Goal: Information Seeking & Learning: Learn about a topic

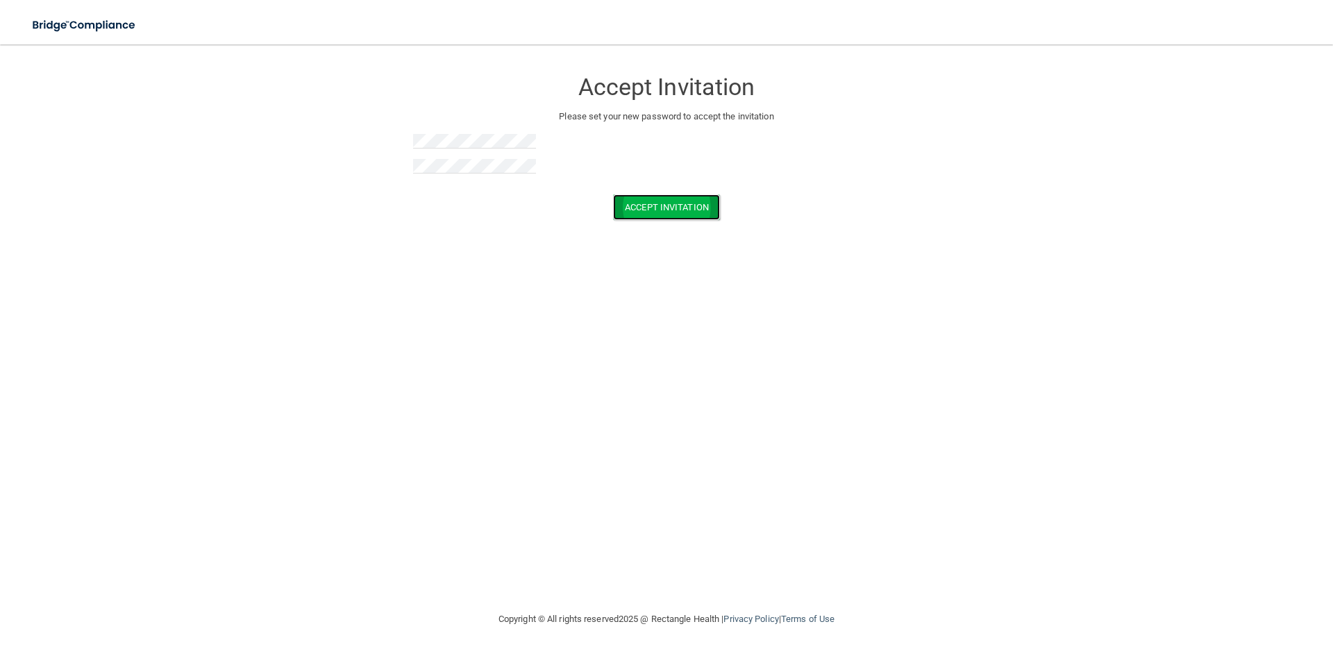
click at [613, 194] on button "Accept Invitation" at bounding box center [666, 207] width 107 height 26
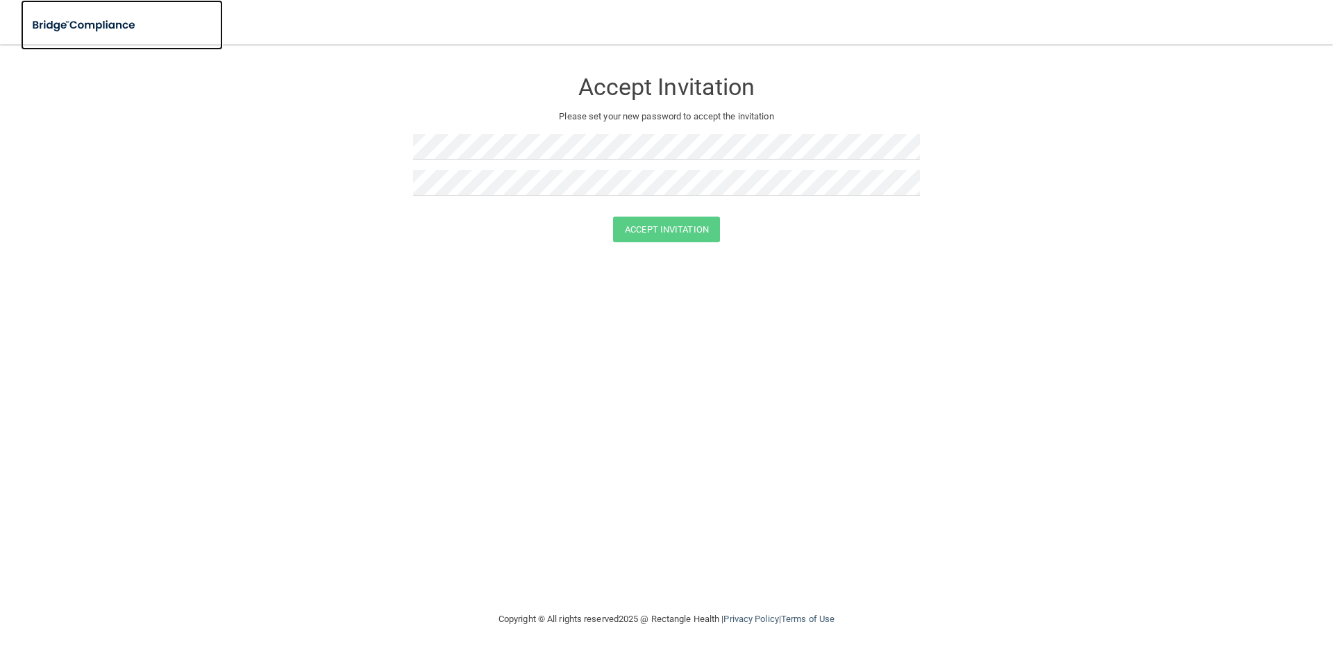
click at [98, 26] on img at bounding box center [85, 25] width 128 height 28
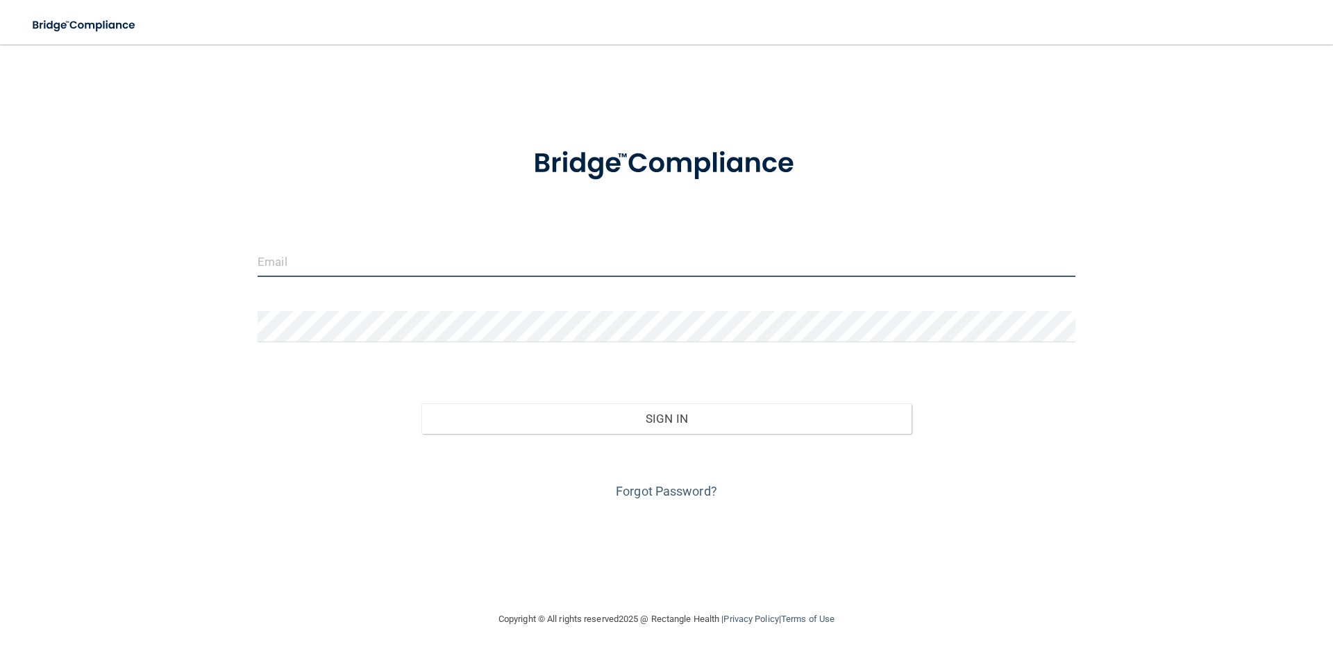
click at [368, 273] on input "email" at bounding box center [667, 261] width 818 height 31
type input "[EMAIL_ADDRESS][DOMAIN_NAME]"
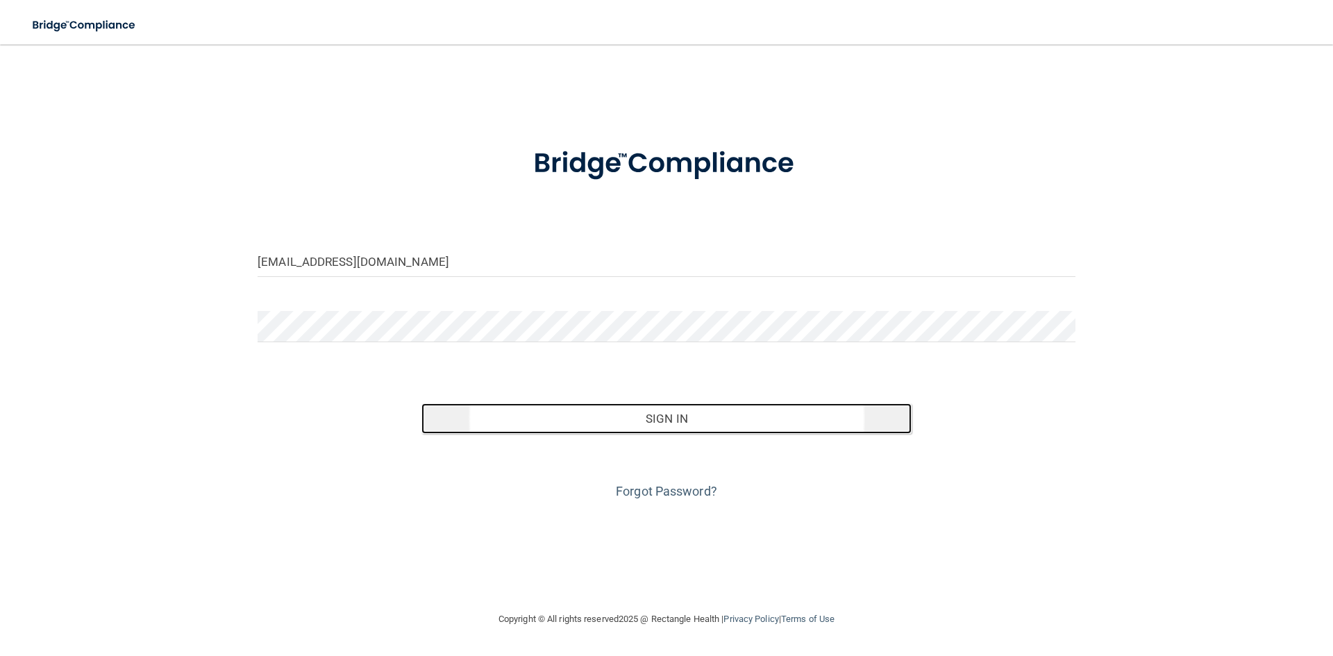
click at [661, 416] on button "Sign In" at bounding box center [666, 418] width 491 height 31
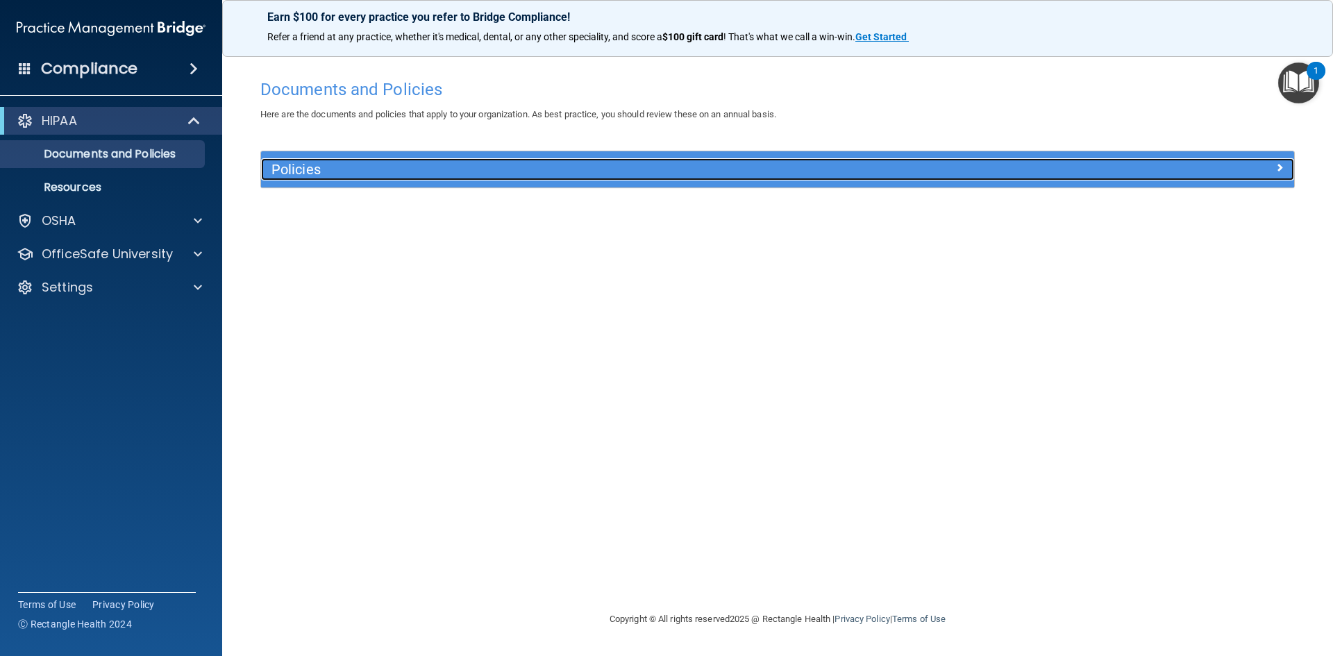
click at [294, 172] on h5 "Policies" at bounding box center [648, 169] width 754 height 15
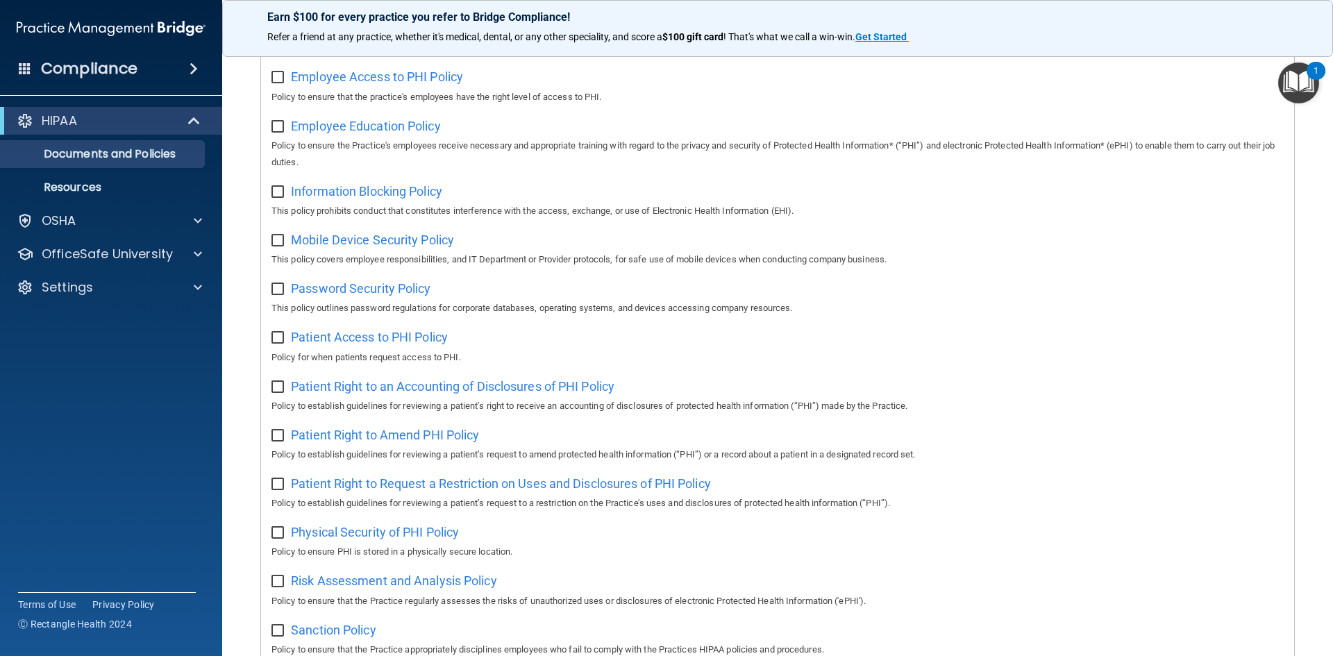
scroll to position [736, 0]
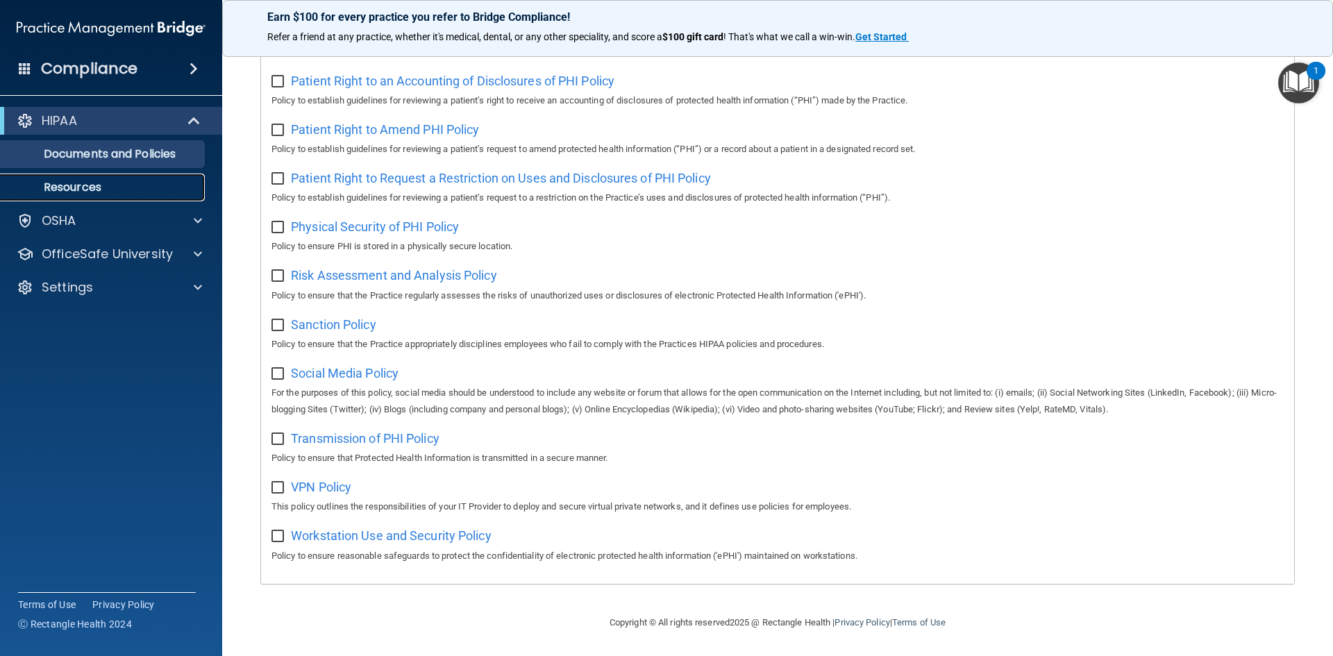
click at [83, 188] on p "Resources" at bounding box center [103, 187] width 189 height 14
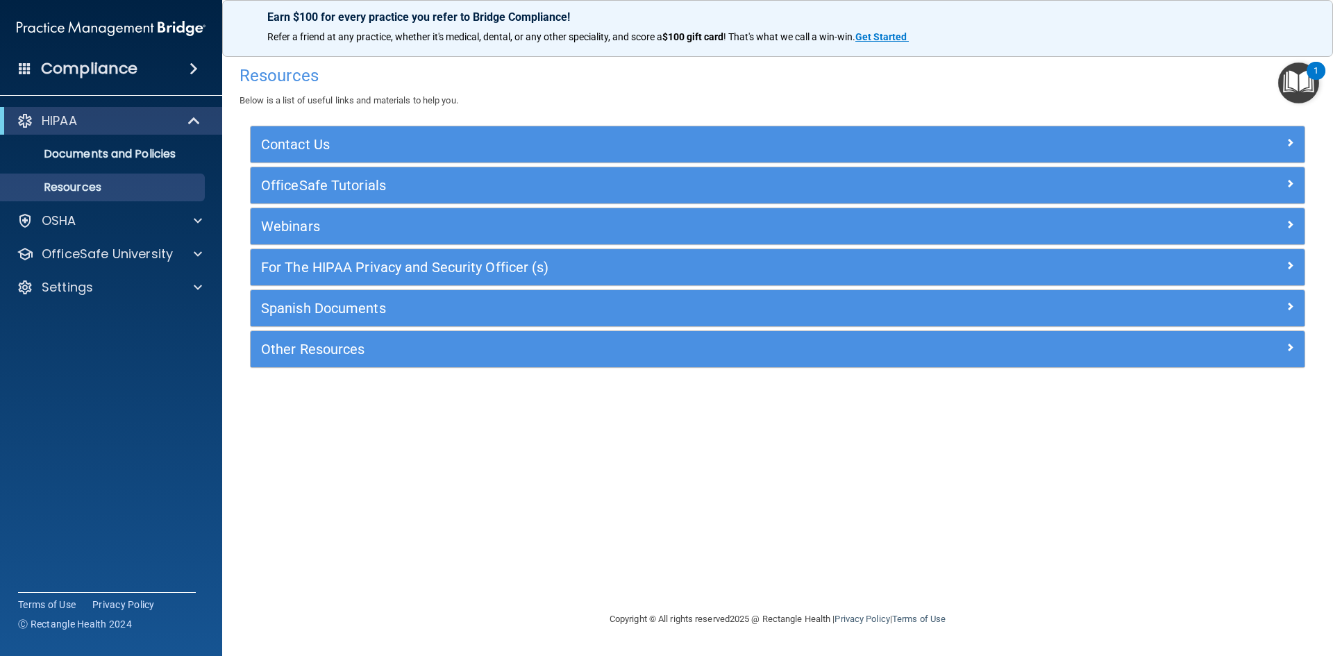
click at [110, 72] on h4 "Compliance" at bounding box center [89, 68] width 96 height 19
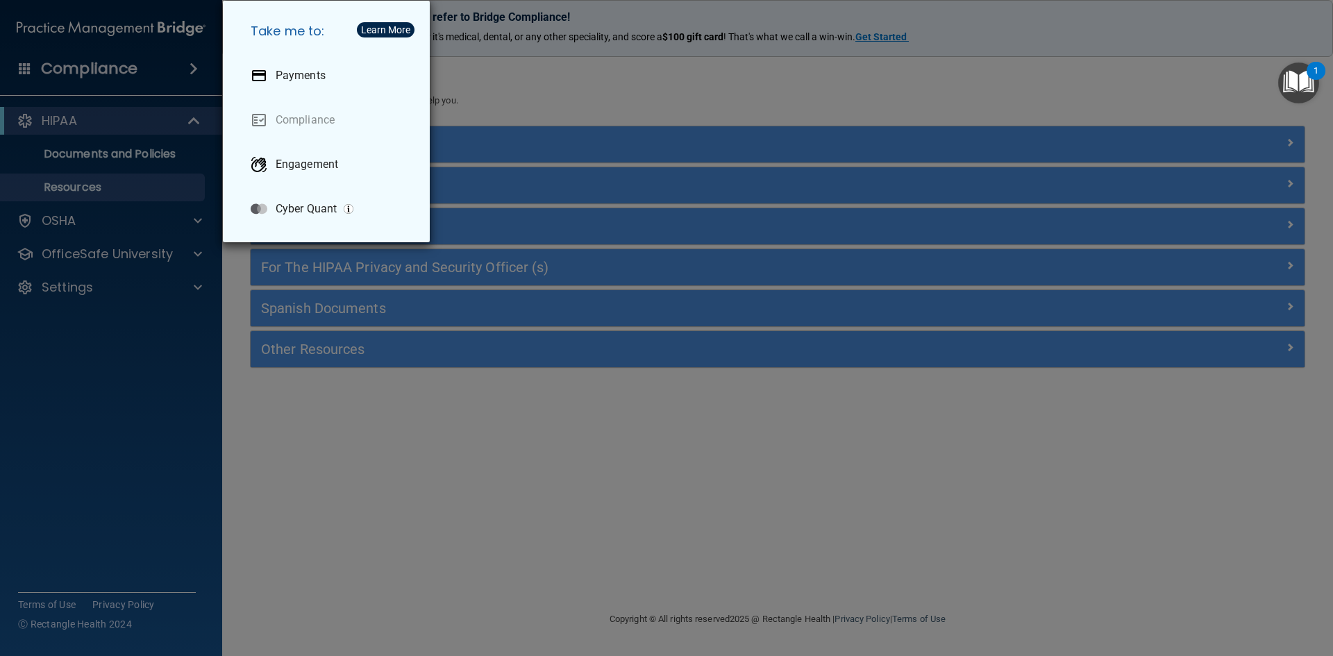
click at [272, 335] on div "Take me to: Payments Compliance Engagement Cyber Quant" at bounding box center [666, 328] width 1333 height 656
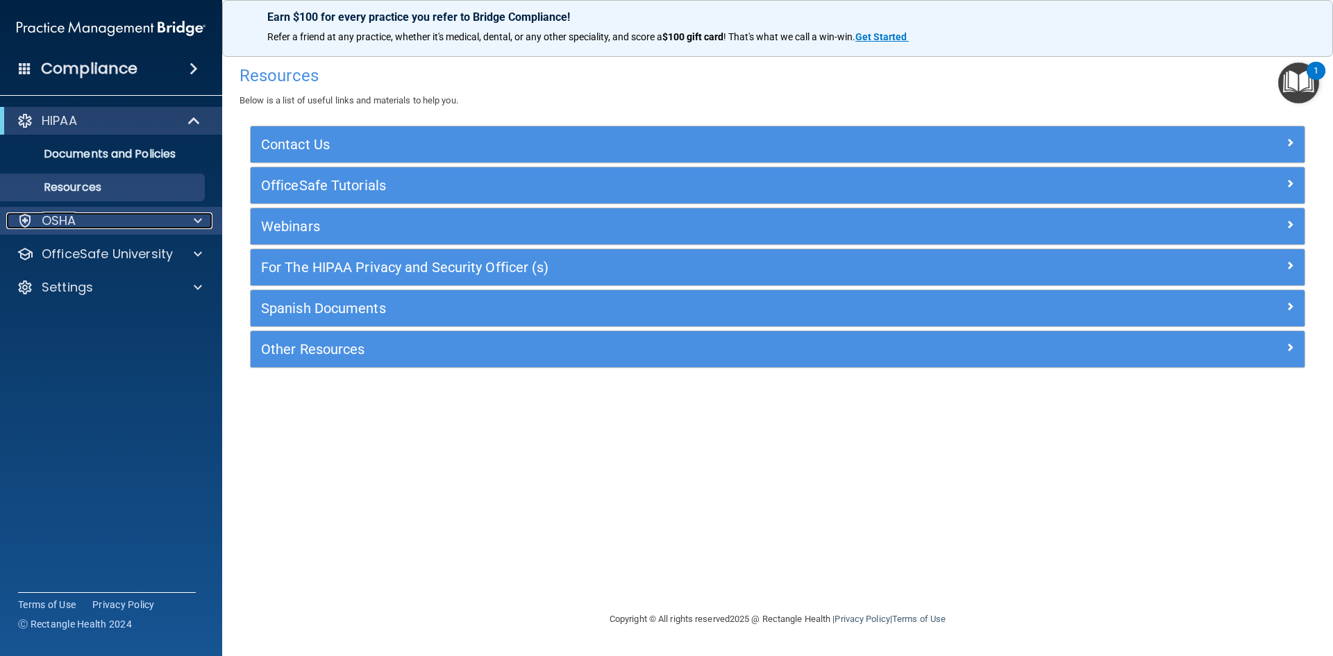
click at [195, 214] on span at bounding box center [198, 220] width 8 height 17
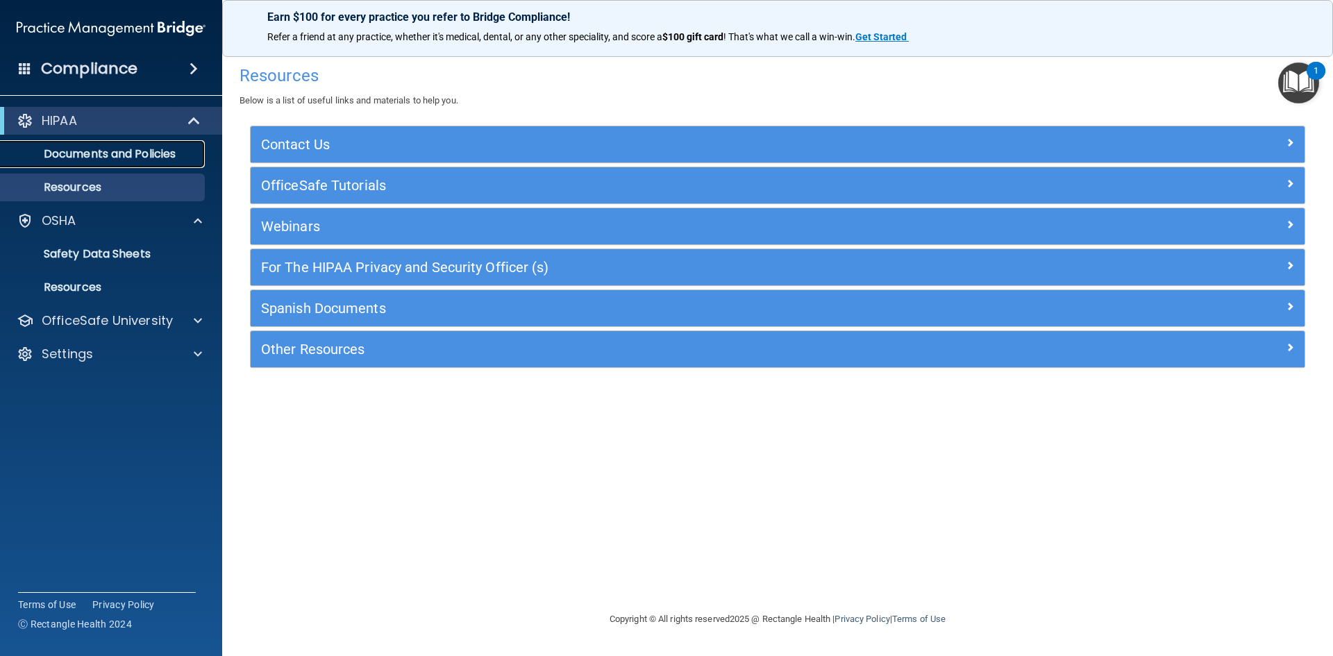
click at [110, 149] on p "Documents and Policies" at bounding box center [103, 154] width 189 height 14
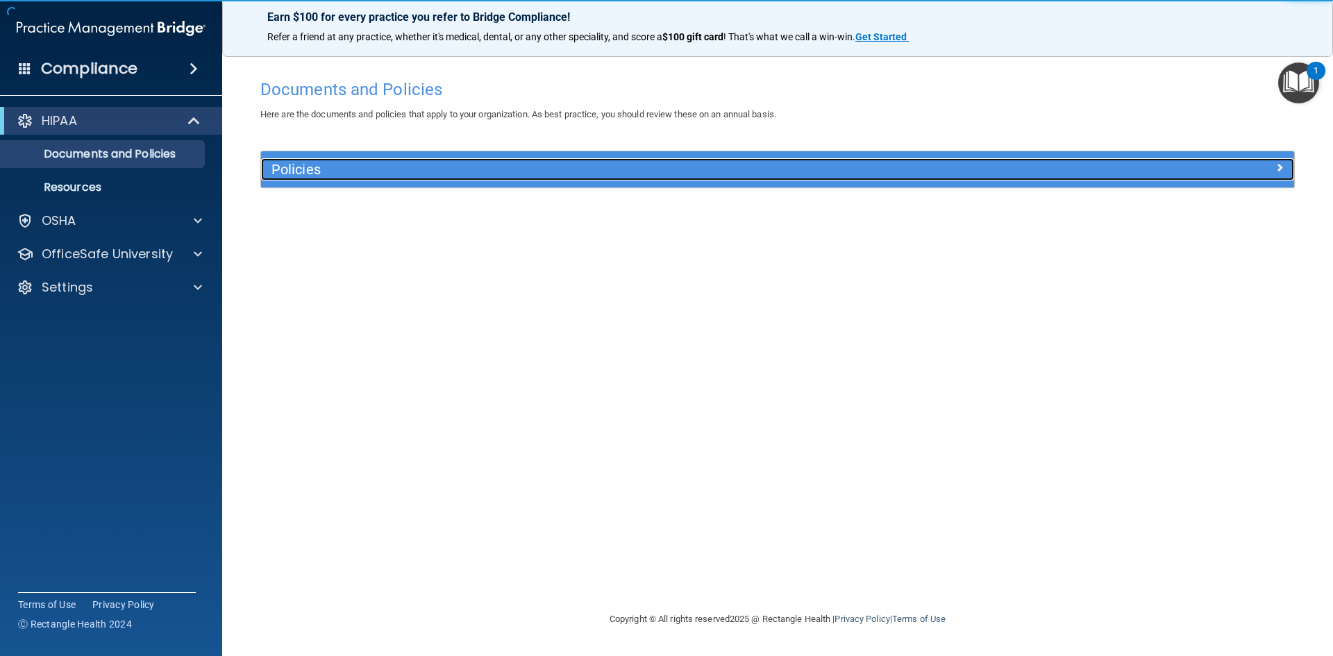
click at [1283, 164] on span at bounding box center [1279, 167] width 8 height 17
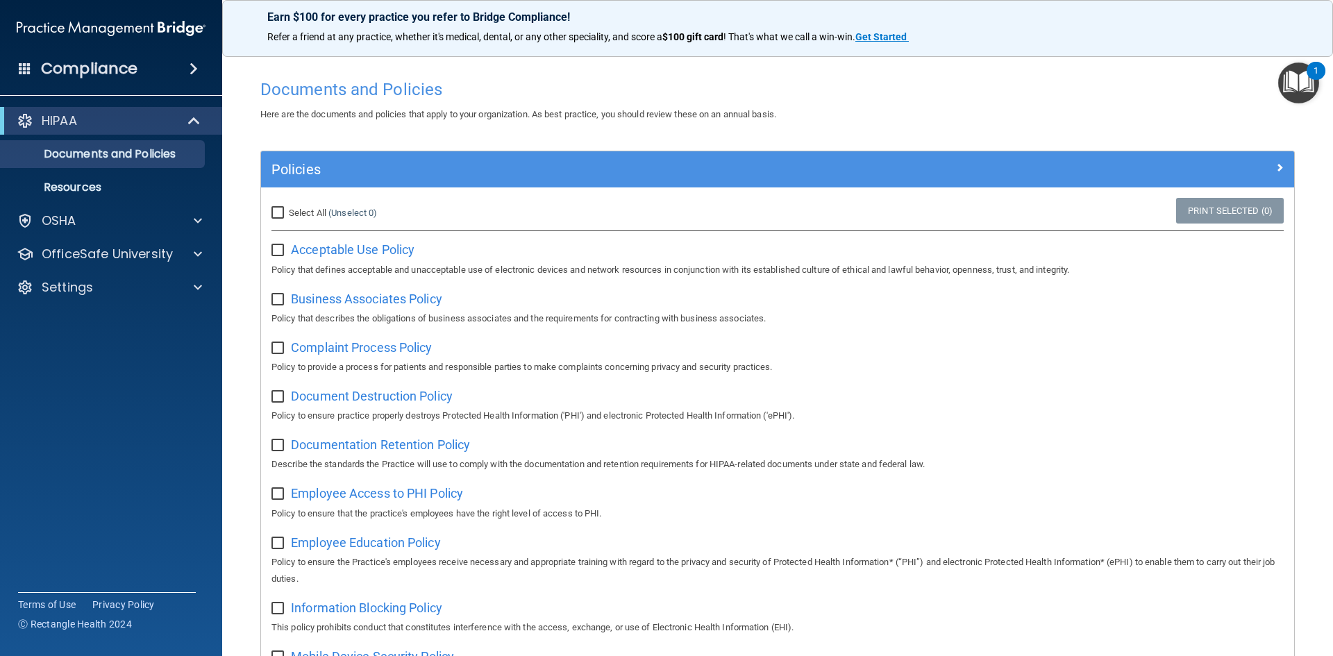
click at [277, 243] on label at bounding box center [279, 246] width 17 height 16
click at [277, 245] on input "checkbox" at bounding box center [279, 250] width 16 height 11
checkbox input "true"
click at [277, 214] on input "Select All (Unselect 1) Unselect All" at bounding box center [279, 213] width 16 height 11
checkbox input "true"
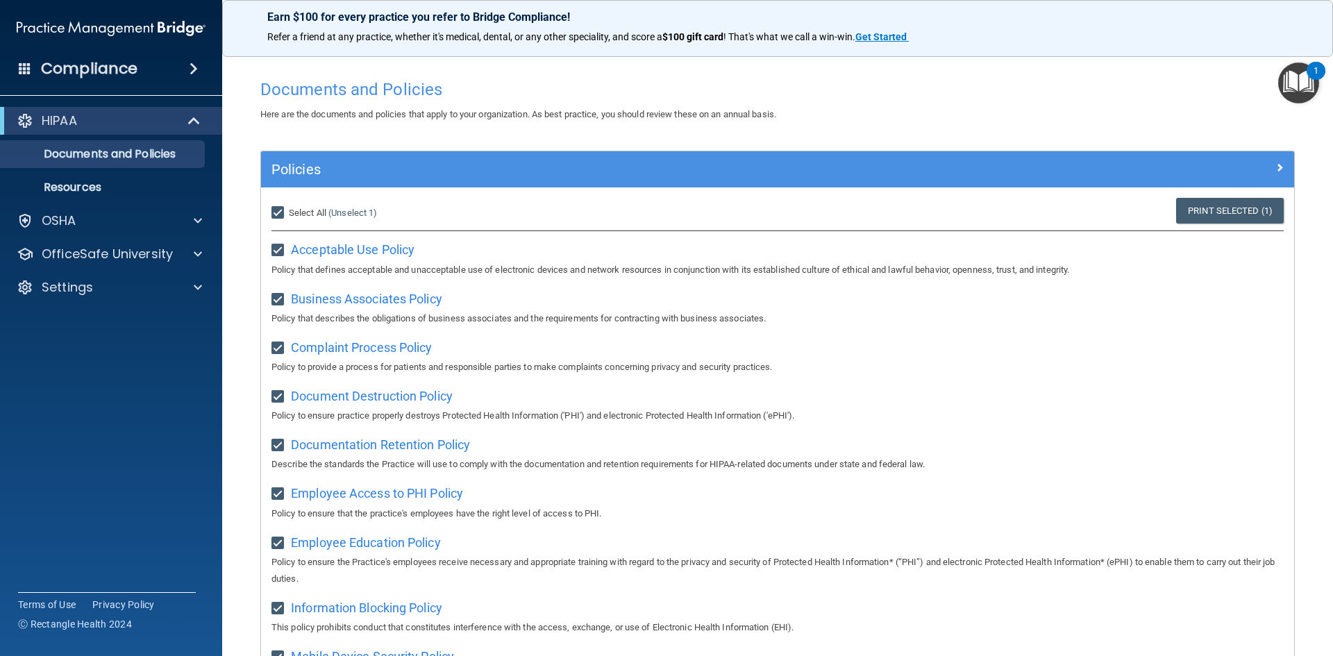
checkbox input "true"
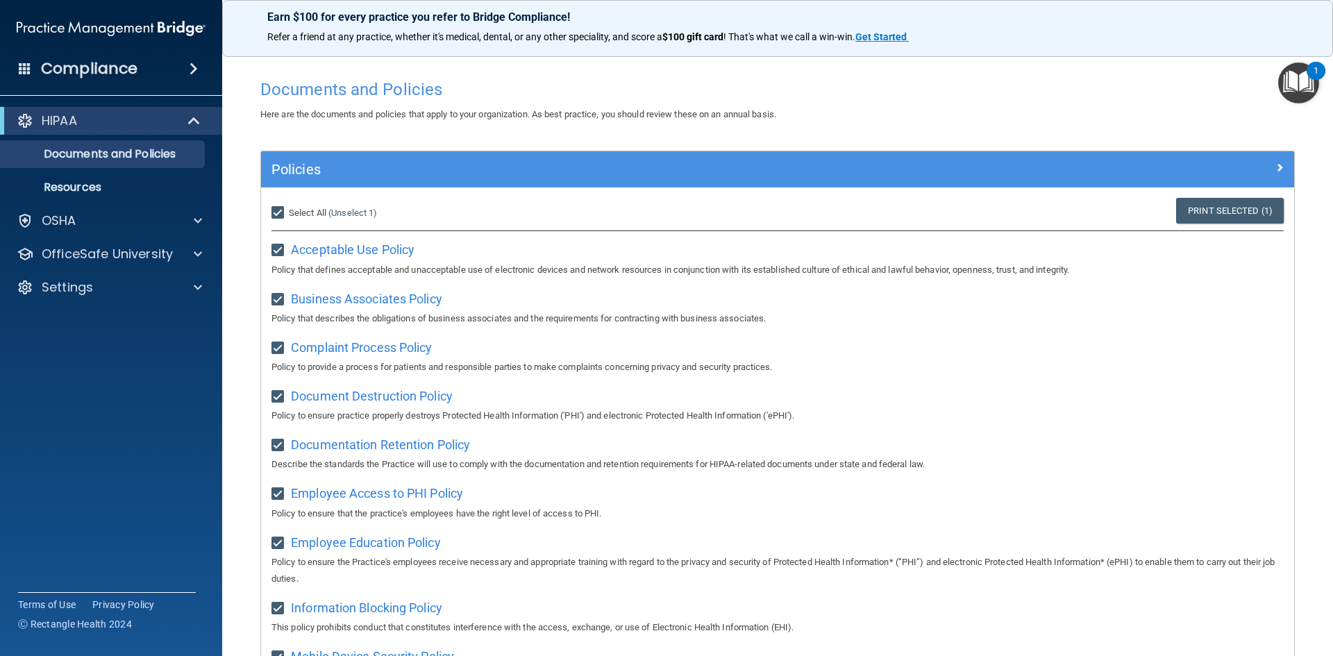
checkbox input "true"
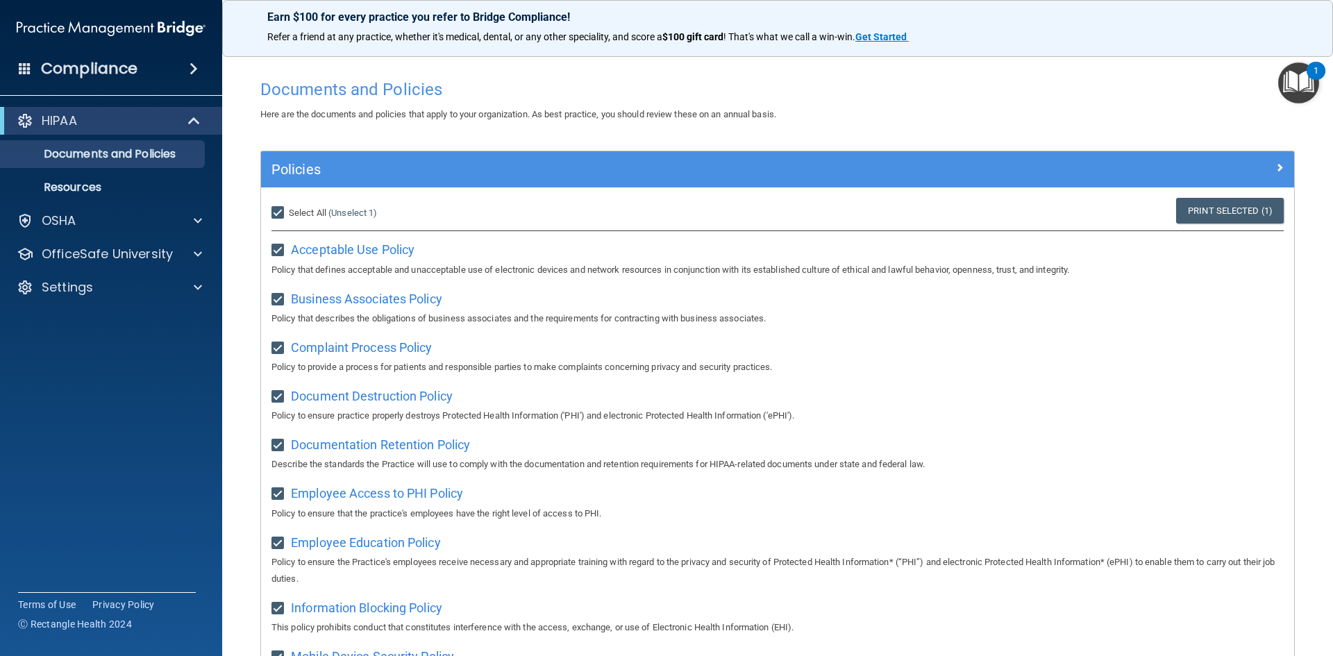
checkbox input "true"
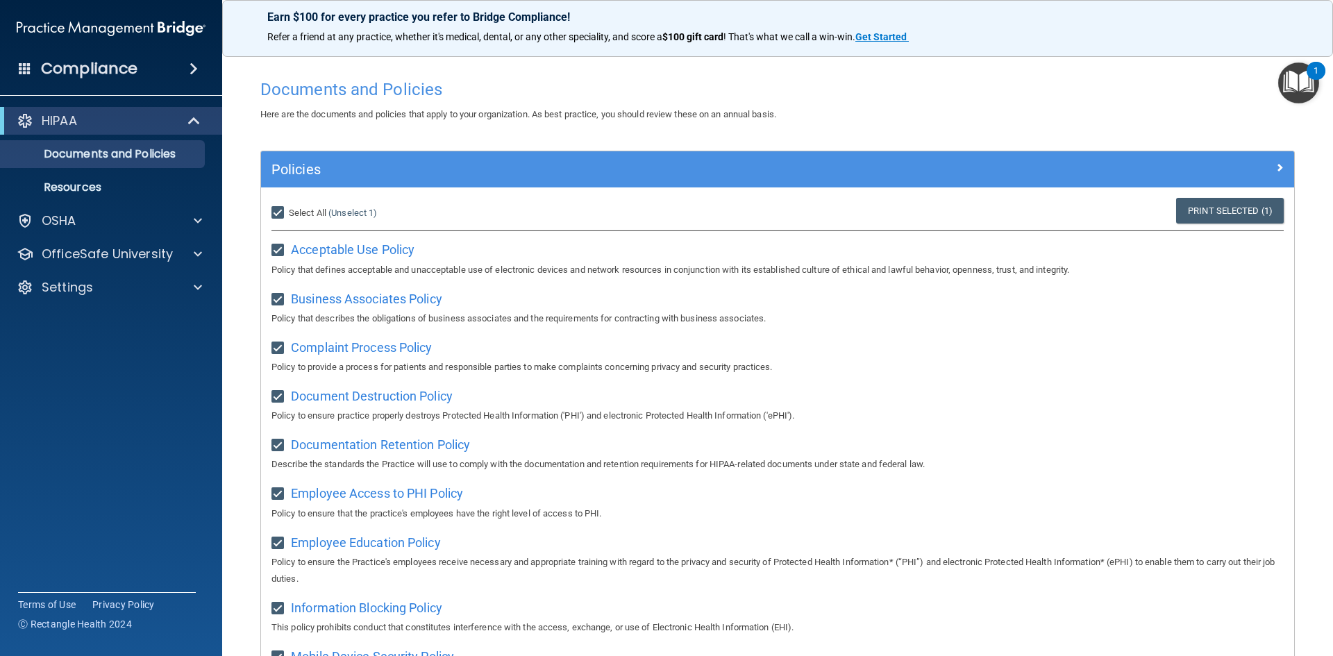
checkbox input "true"
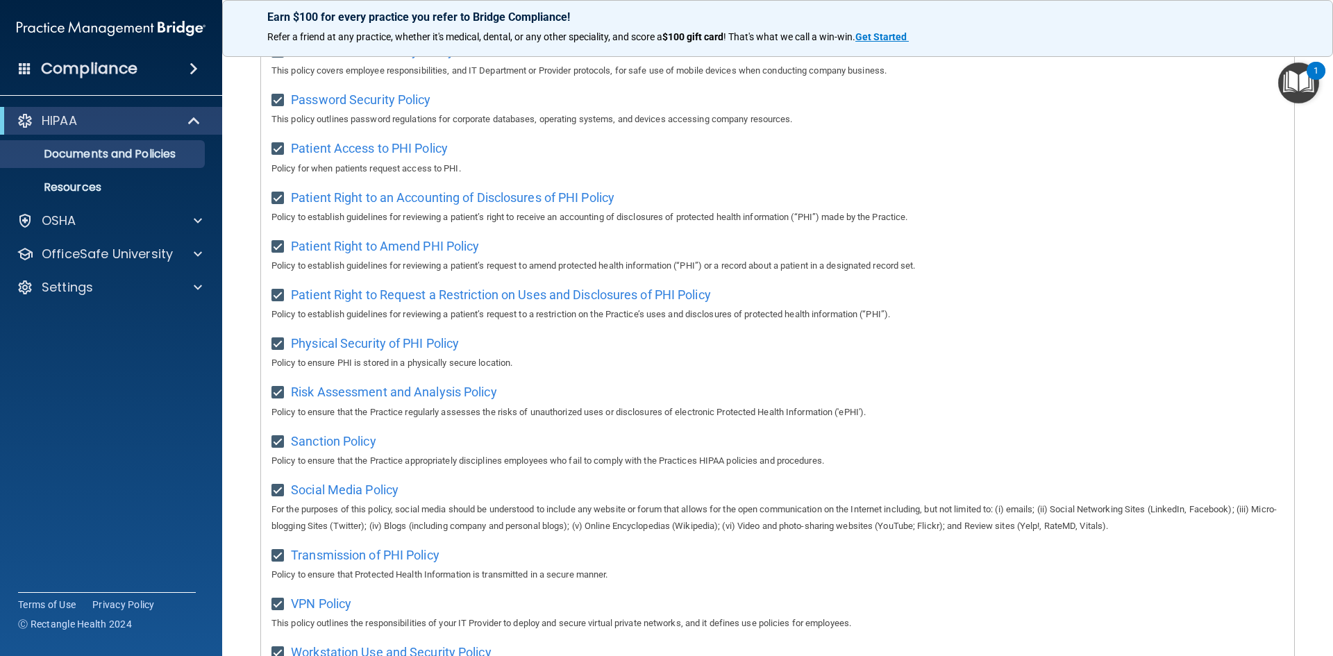
scroll to position [736, 0]
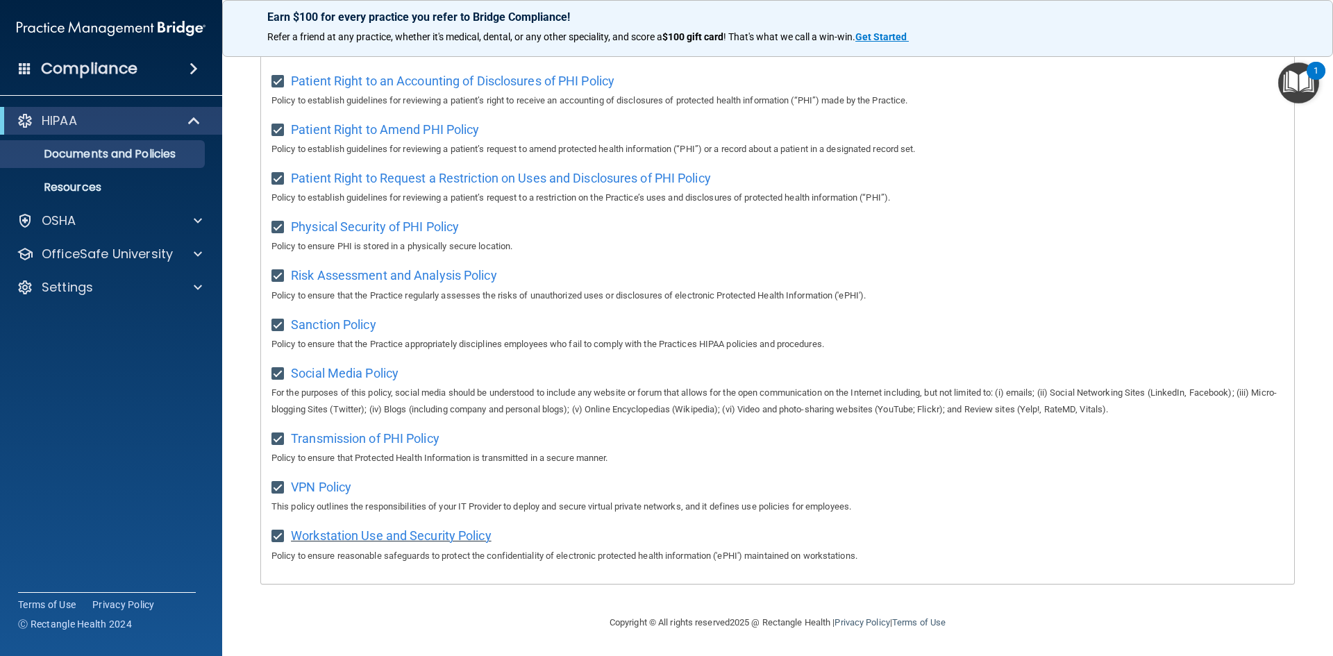
click at [424, 539] on span "Workstation Use and Security Policy" at bounding box center [391, 535] width 201 height 15
click at [28, 70] on span at bounding box center [25, 68] width 12 height 12
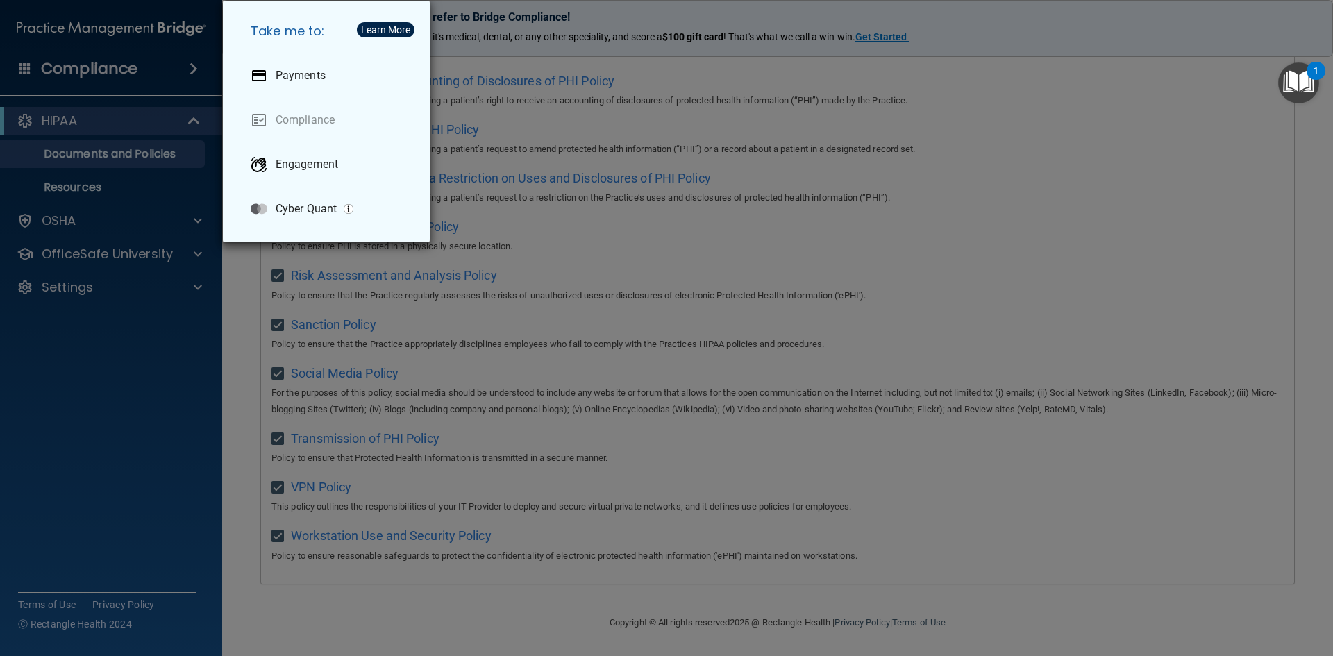
click at [74, 248] on div "Take me to: Payments Compliance Engagement Cyber Quant" at bounding box center [666, 328] width 1333 height 656
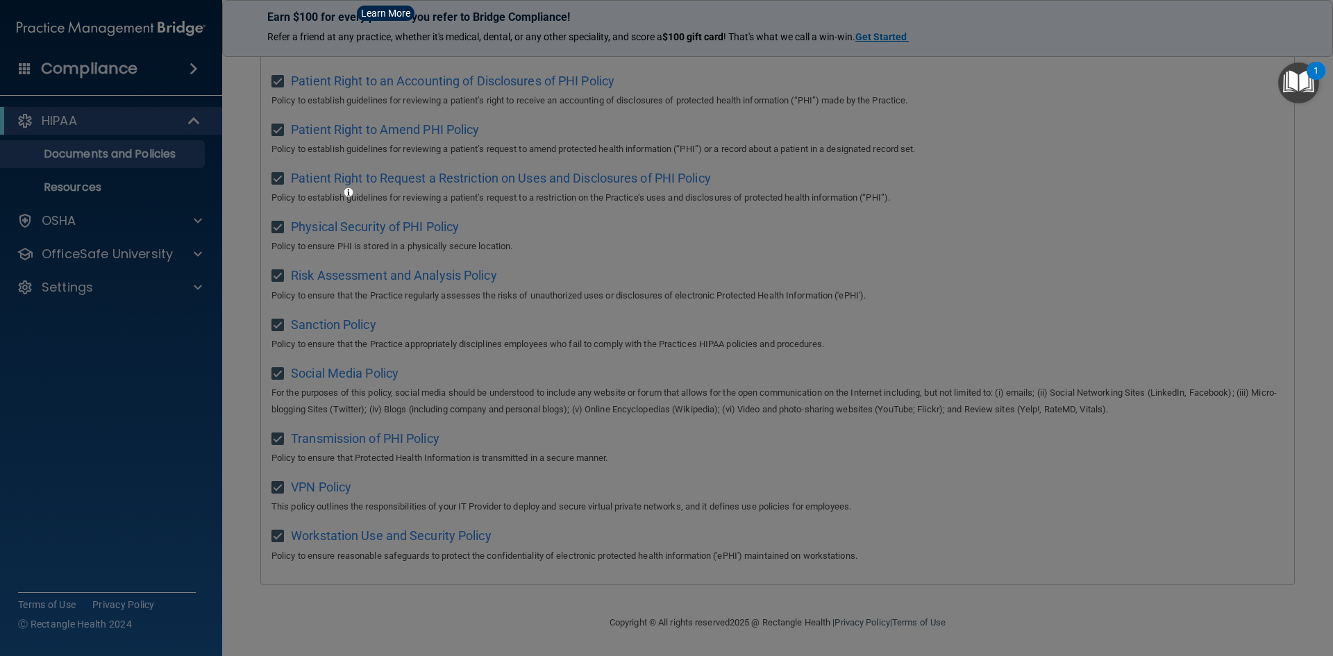
click at [78, 221] on div at bounding box center [666, 328] width 1333 height 656
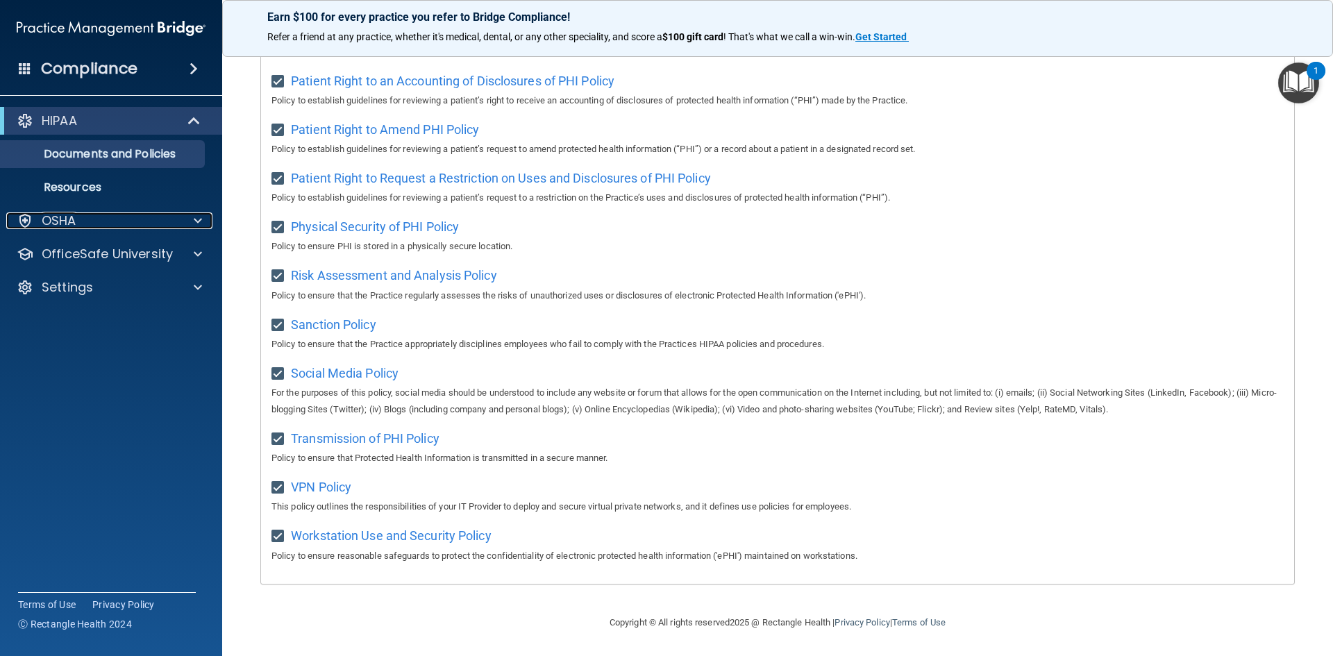
click at [78, 221] on div "OSHA" at bounding box center [92, 220] width 172 height 17
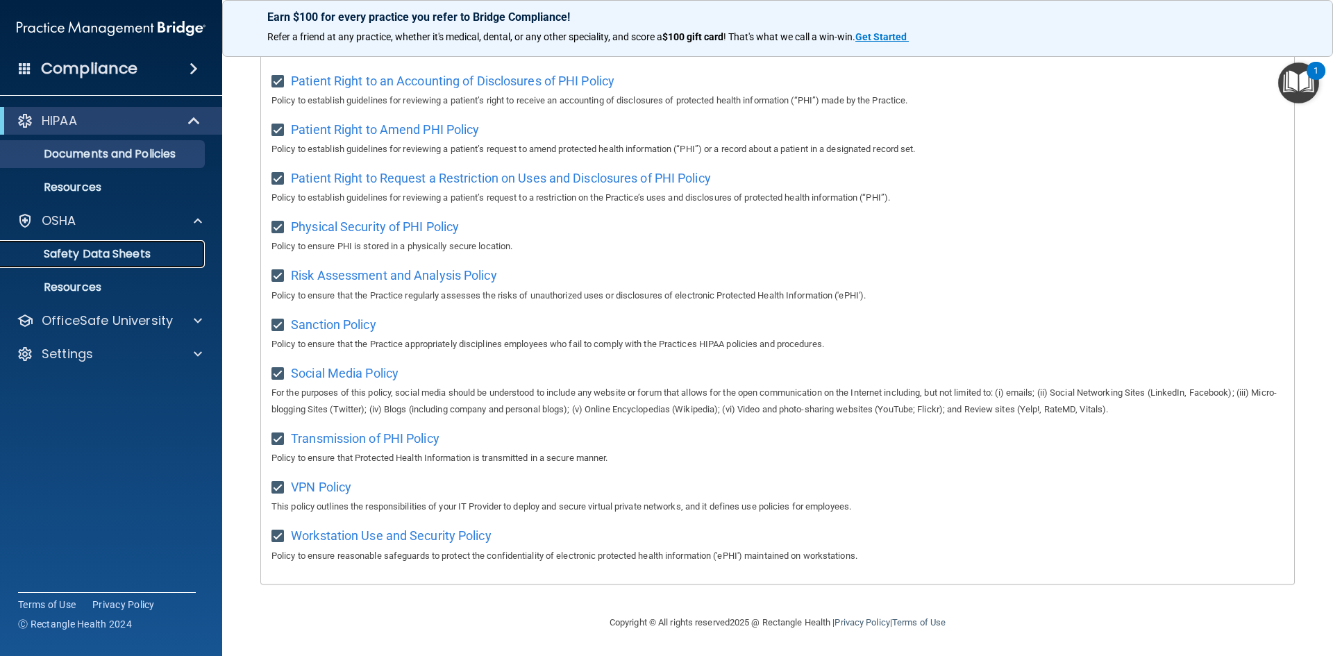
click at [78, 253] on p "Safety Data Sheets" at bounding box center [103, 254] width 189 height 14
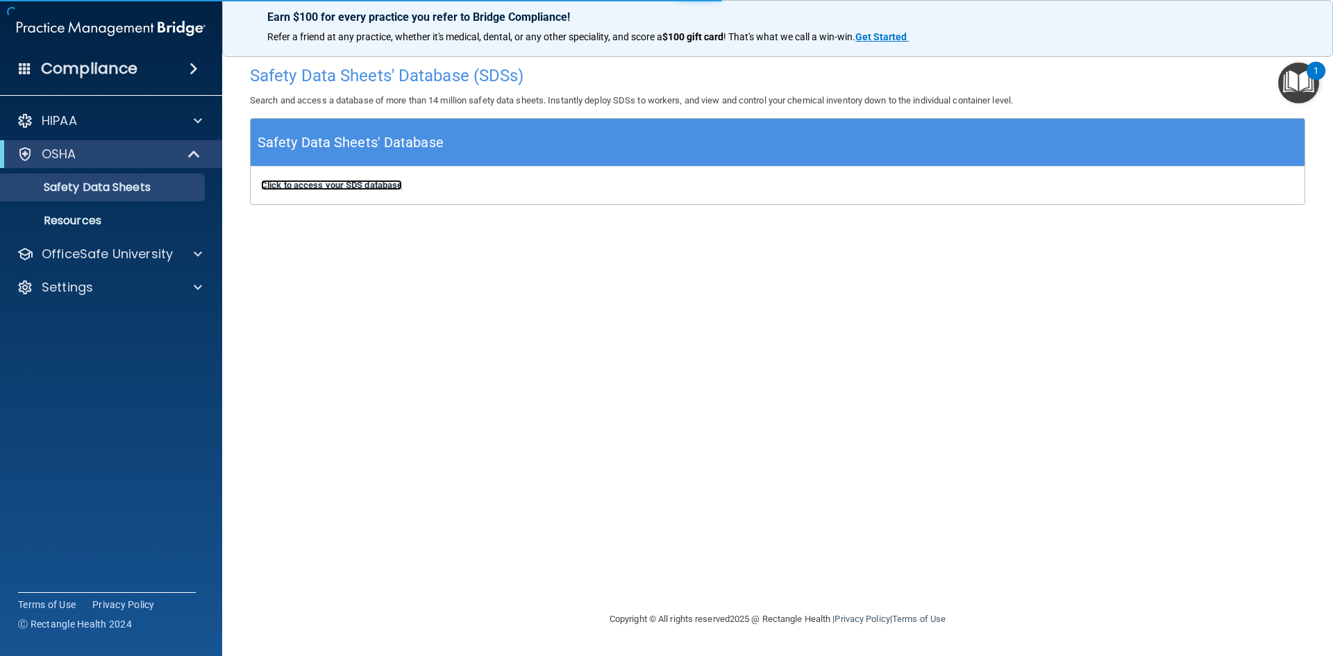
click at [318, 188] on b "Click to access your SDS database" at bounding box center [331, 185] width 141 height 10
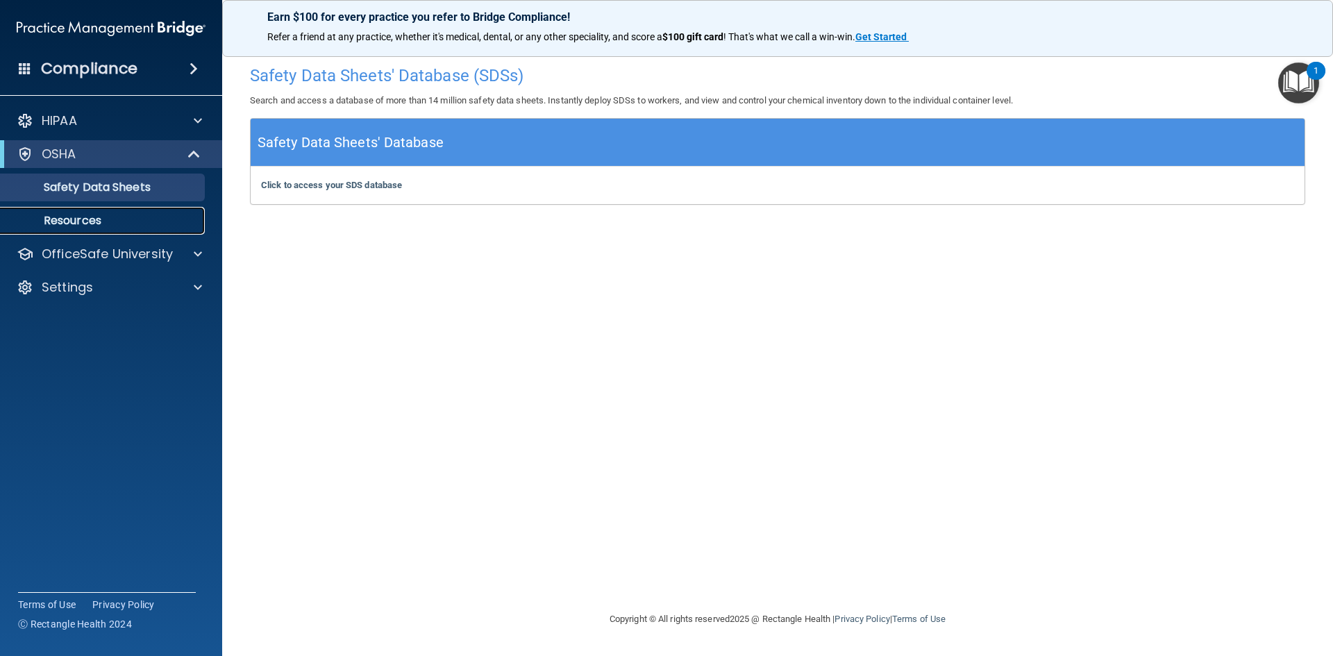
click at [50, 217] on p "Resources" at bounding box center [103, 221] width 189 height 14
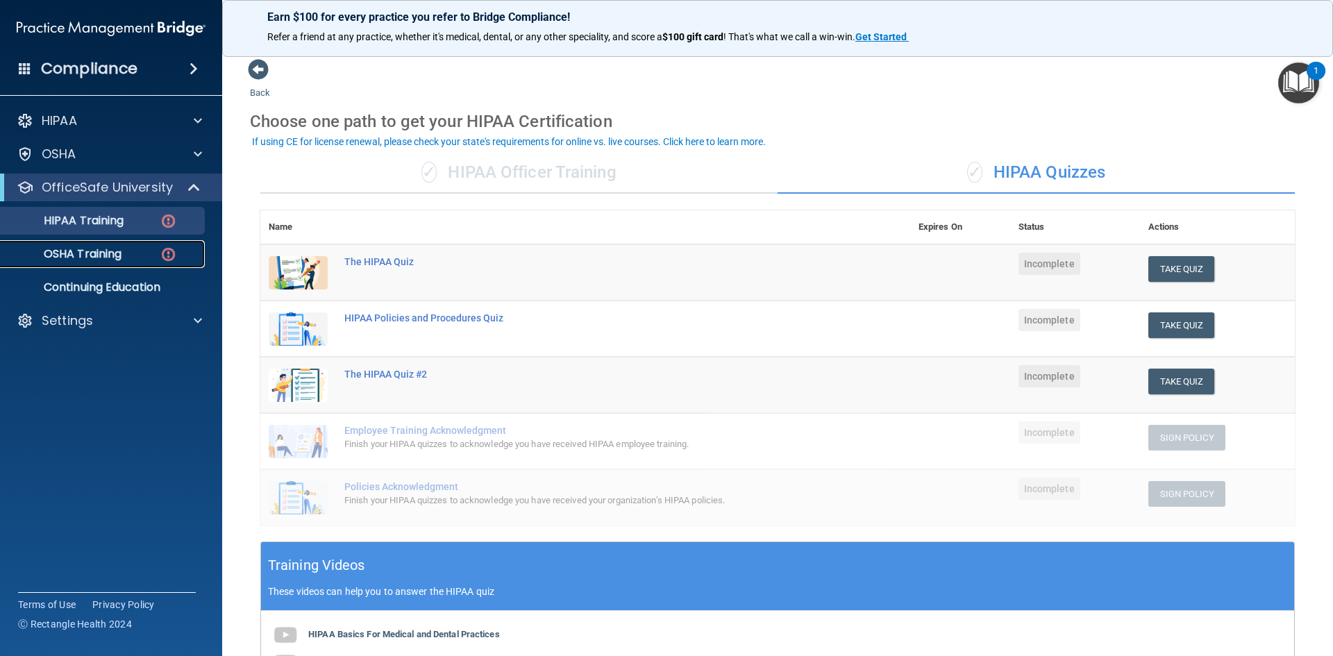
click at [82, 262] on link "OSHA Training" at bounding box center [95, 254] width 219 height 28
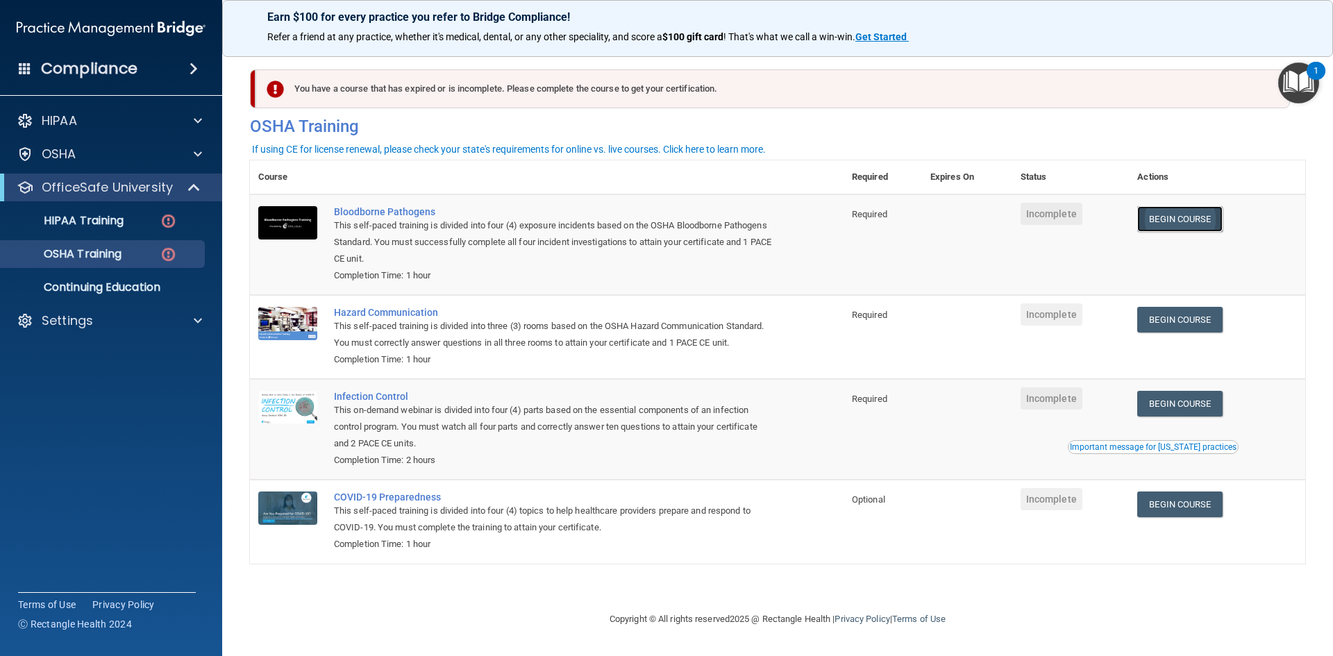
click at [1192, 225] on link "Begin Course" at bounding box center [1179, 219] width 85 height 26
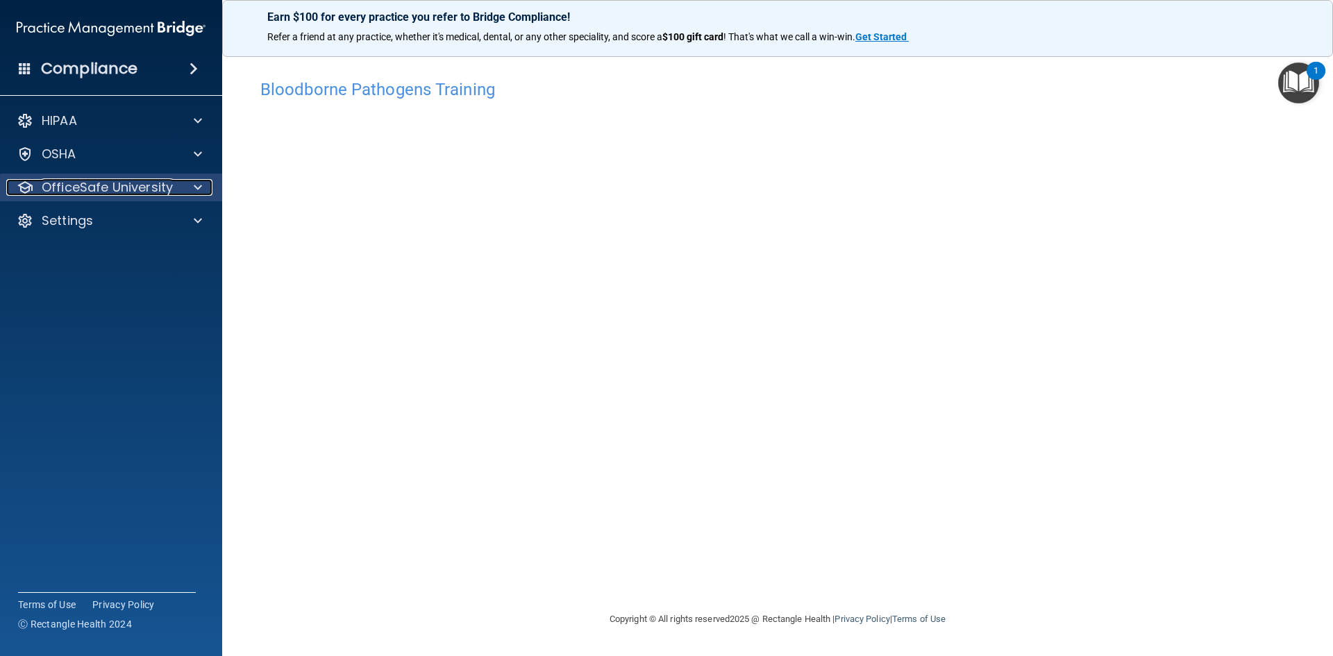
click at [104, 189] on p "OfficeSafe University" at bounding box center [107, 187] width 131 height 17
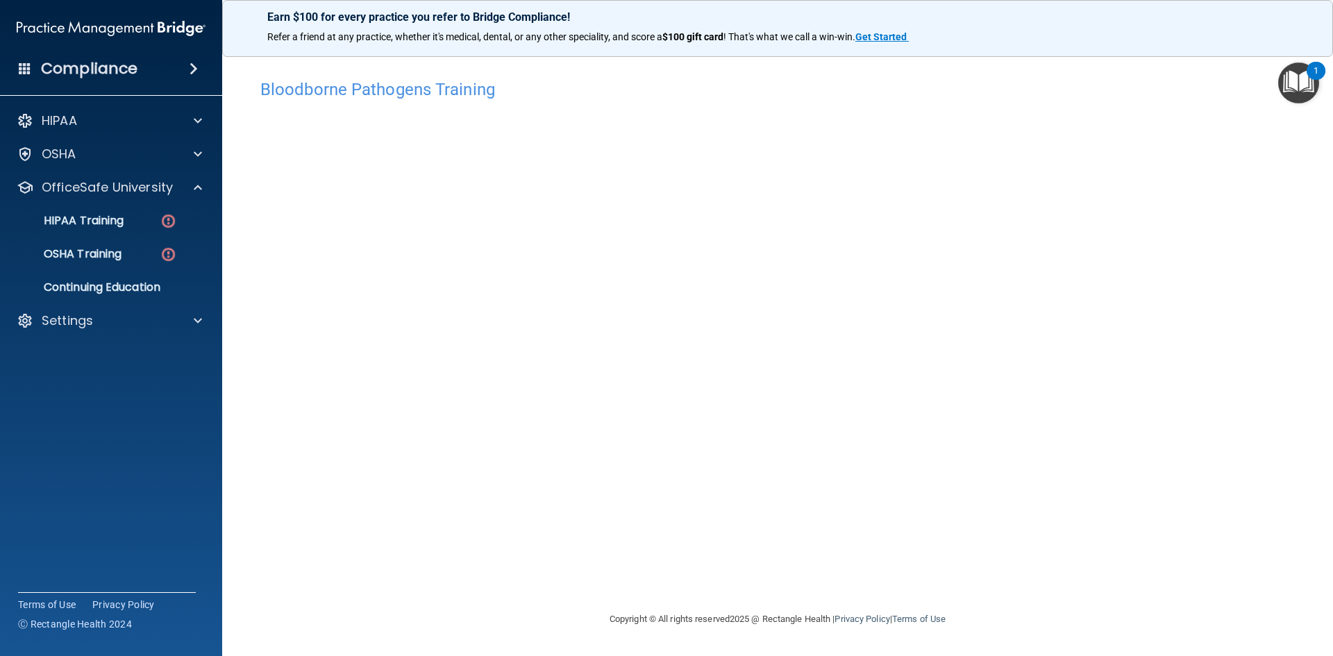
click at [1288, 81] on img "Open Resource Center, 1 new notification" at bounding box center [1298, 82] width 41 height 41
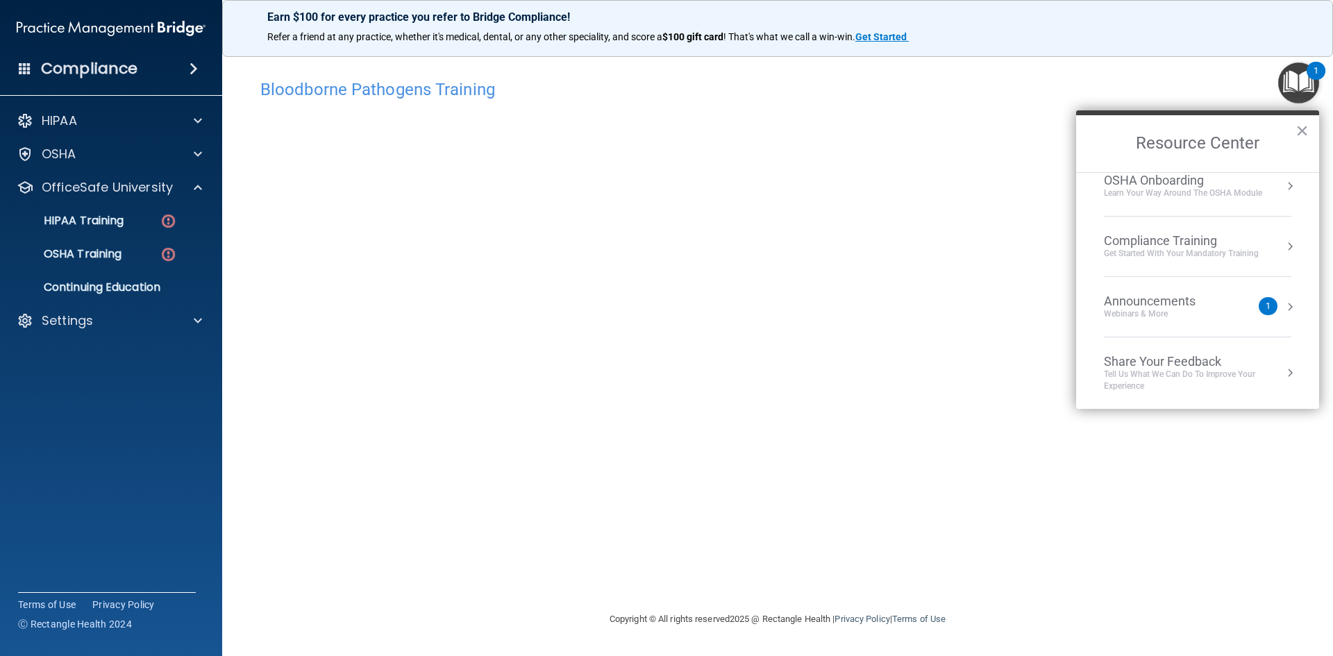
scroll to position [78, 0]
click at [1288, 82] on img "Open Resource Center, 1 new notification" at bounding box center [1298, 82] width 41 height 41
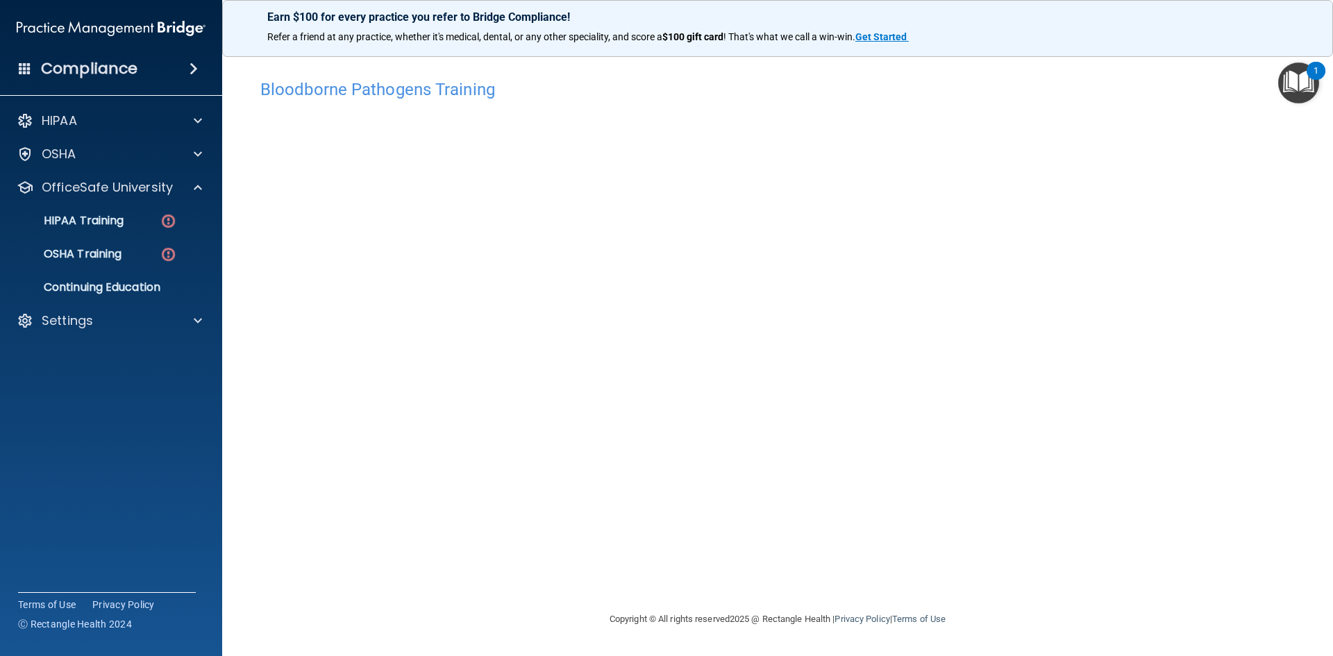
drag, startPoint x: 311, startPoint y: 95, endPoint x: 446, endPoint y: 92, distance: 135.4
click at [319, 95] on h4 "Bloodborne Pathogens Training" at bounding box center [777, 90] width 1034 height 18
